Goal: Find contact information: Find contact information

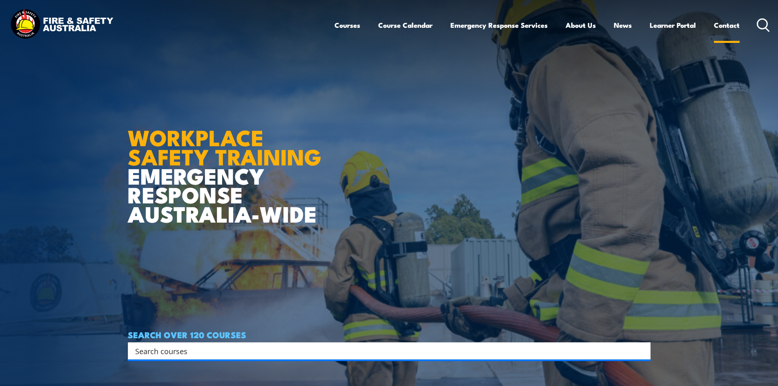
click at [726, 24] on link "Contact" at bounding box center [727, 25] width 26 height 22
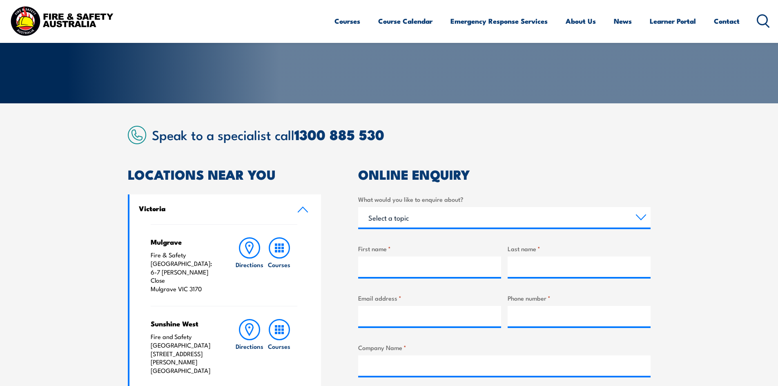
scroll to position [41, 0]
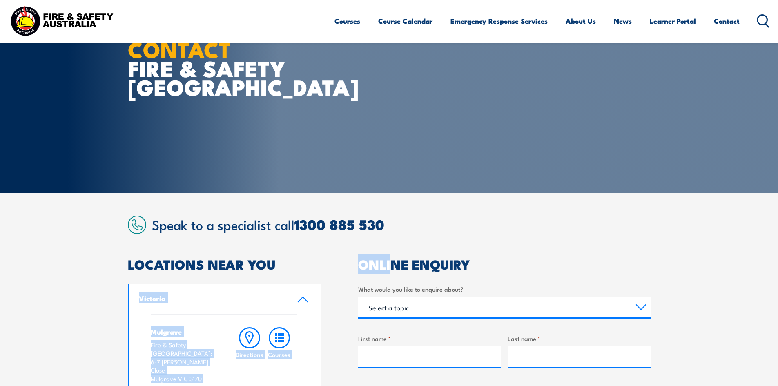
drag, startPoint x: 391, startPoint y: 236, endPoint x: 472, endPoint y: 218, distance: 83.7
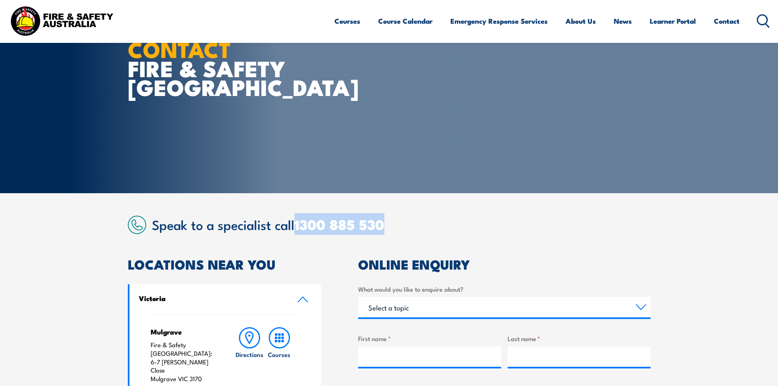
drag, startPoint x: 462, startPoint y: 220, endPoint x: 296, endPoint y: 228, distance: 166.4
click at [296, 228] on h2 "Speak to a specialist call [PHONE_NUMBER]" at bounding box center [401, 224] width 499 height 15
copy link "1300 885 530"
